Goal: Information Seeking & Learning: Find specific fact

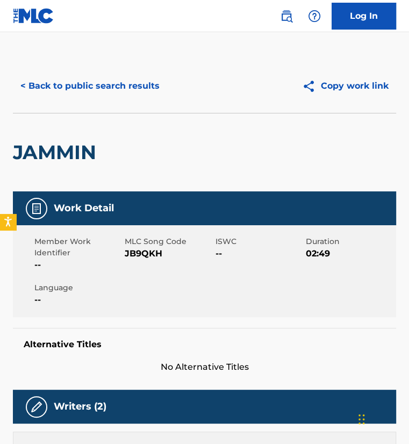
click at [73, 72] on div "< Back to public search results Copy work link" at bounding box center [204, 86] width 383 height 54
click at [76, 82] on button "< Back to public search results" at bounding box center [90, 86] width 154 height 27
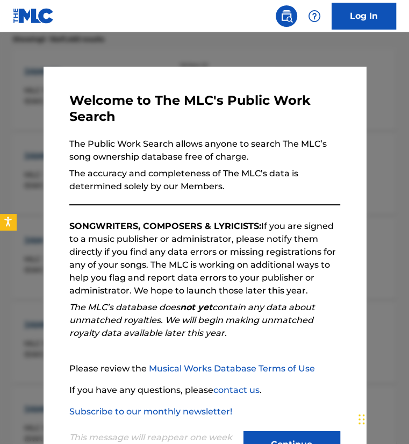
click at [9, 117] on div at bounding box center [204, 254] width 409 height 444
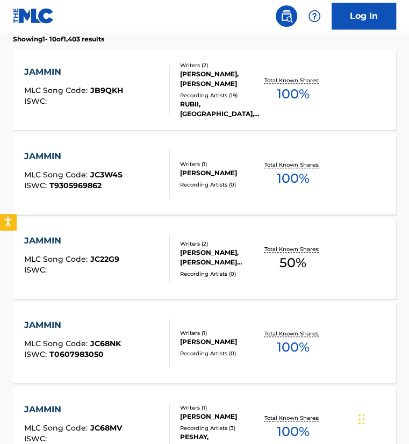
scroll to position [0, 0]
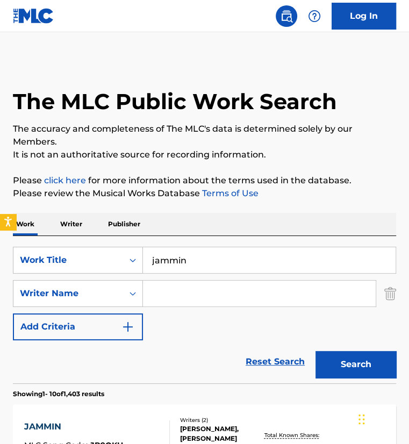
click at [226, 264] on input "jammin" at bounding box center [269, 260] width 253 height 26
type input "wacced out murals"
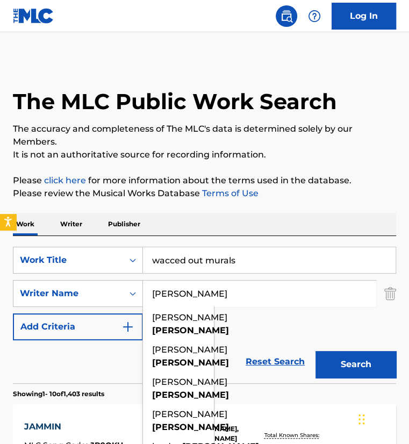
type input "[PERSON_NAME]"
click at [316, 351] on button "Search" at bounding box center [356, 364] width 81 height 27
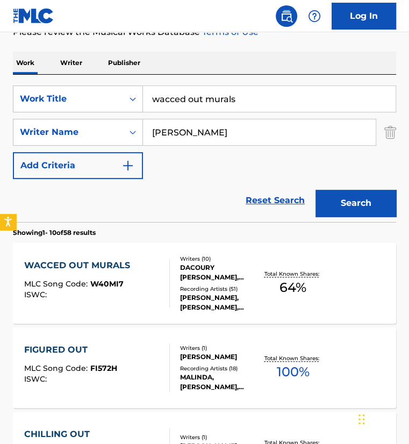
scroll to position [190, 0]
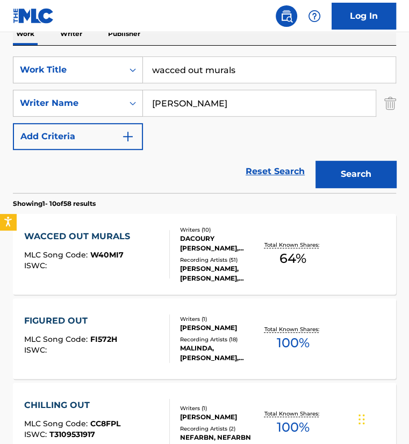
click at [134, 257] on div "WACCED OUT MURALS MLC Song Code : W40MI7 ISWC :" at bounding box center [97, 254] width 146 height 48
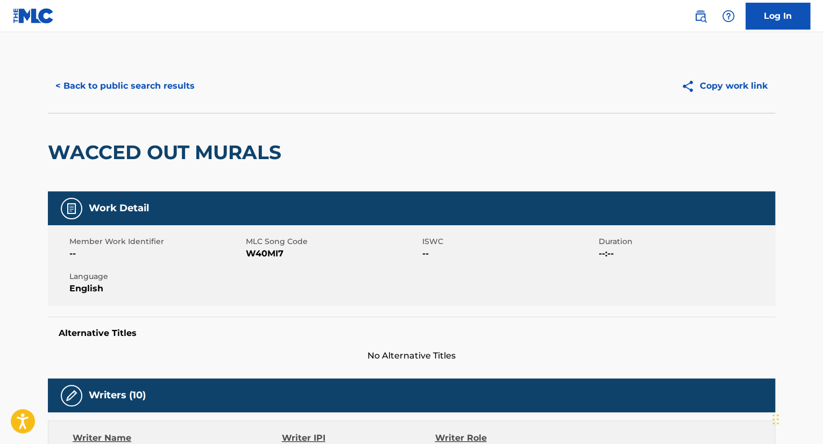
click at [159, 86] on button "< Back to public search results" at bounding box center [125, 86] width 154 height 27
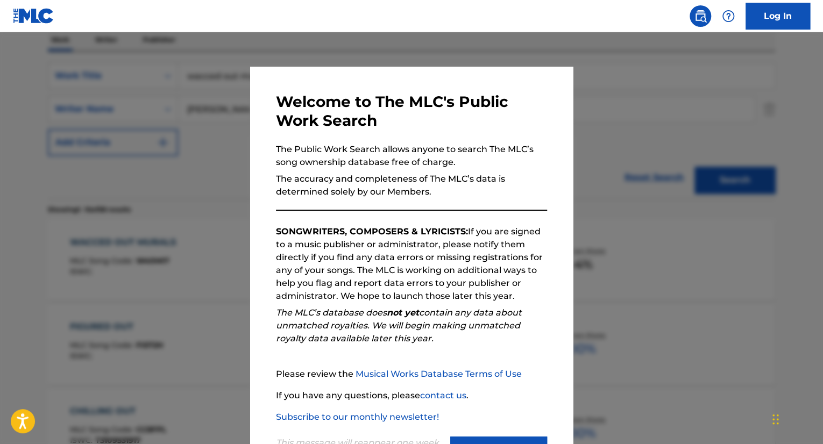
scroll to position [169, 0]
